Goal: Information Seeking & Learning: Learn about a topic

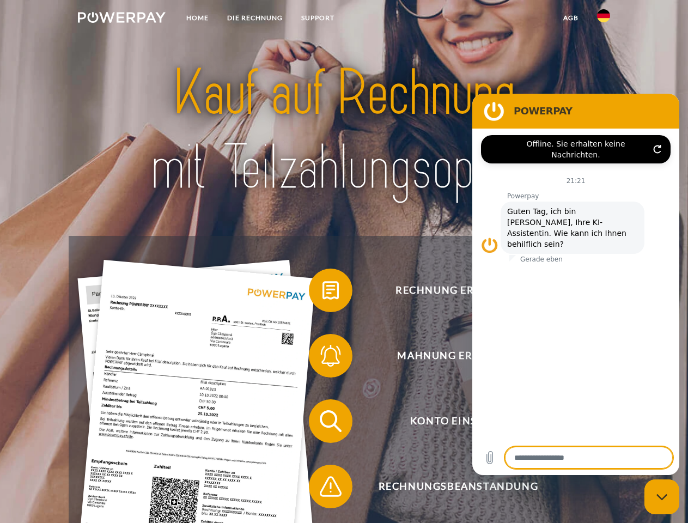
click at [122, 19] on img at bounding box center [122, 17] width 88 height 11
click at [604, 19] on img at bounding box center [603, 15] width 13 height 13
click at [571, 18] on link "agb" at bounding box center [571, 18] width 34 height 20
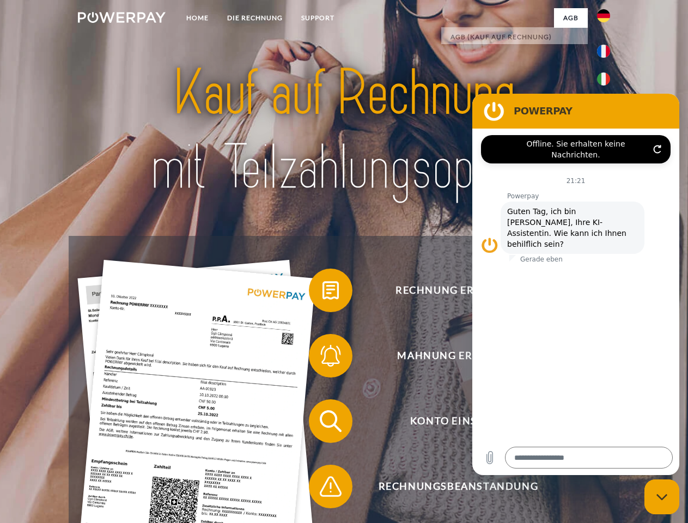
click at [323, 293] on span at bounding box center [314, 290] width 54 height 54
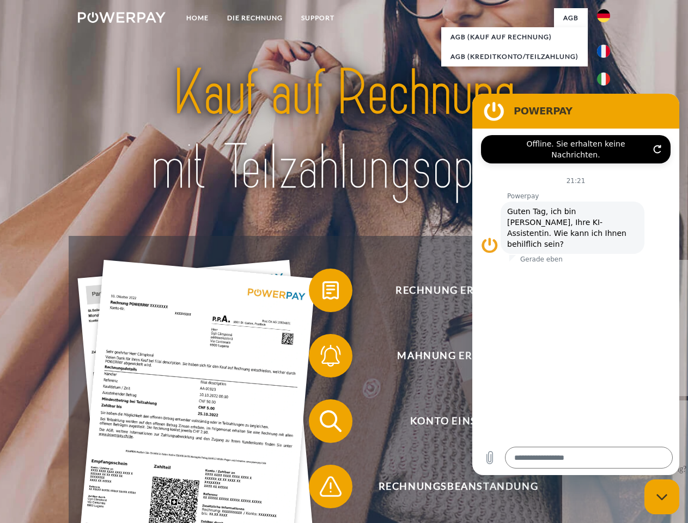
click at [323, 358] on span at bounding box center [314, 356] width 54 height 54
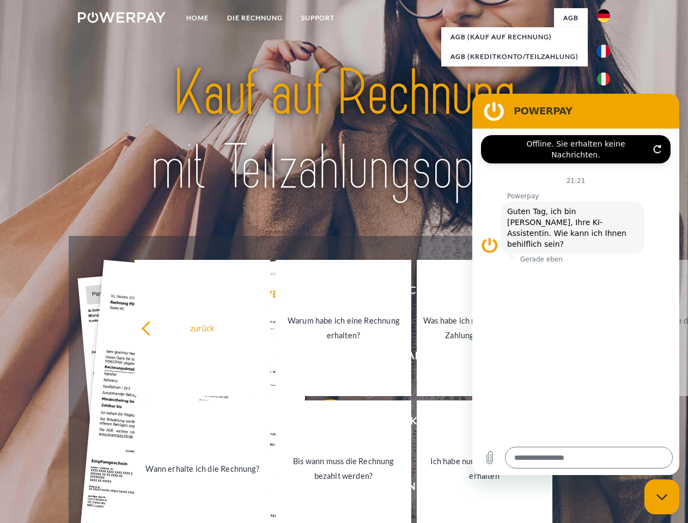
click at [323, 423] on link "Bis wann muss die Rechnung bezahlt werden?" at bounding box center [344, 469] width 136 height 136
click at [323, 489] on span at bounding box center [314, 486] width 54 height 54
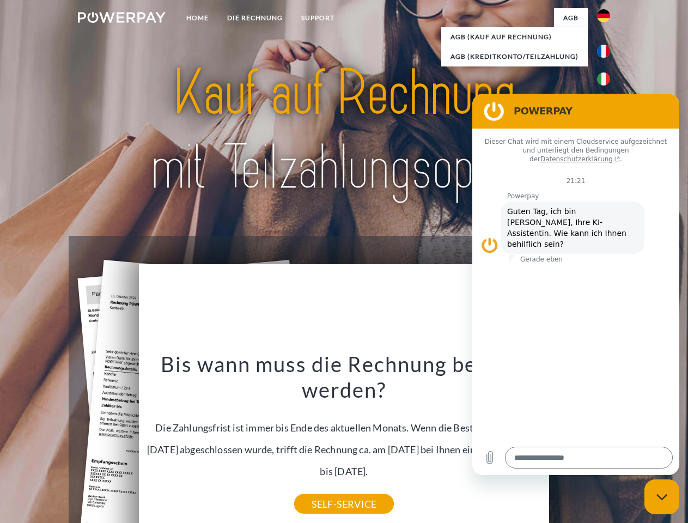
click at [662, 497] on icon "Messaging-Fenster schließen" at bounding box center [662, 497] width 11 height 7
type textarea "*"
